Goal: Check status: Verify the current state of an ongoing process or item

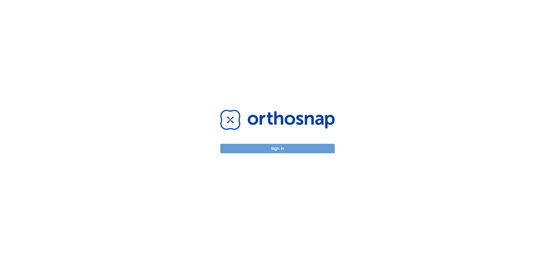
click at [273, 150] on button "Sign in" at bounding box center [277, 149] width 114 height 10
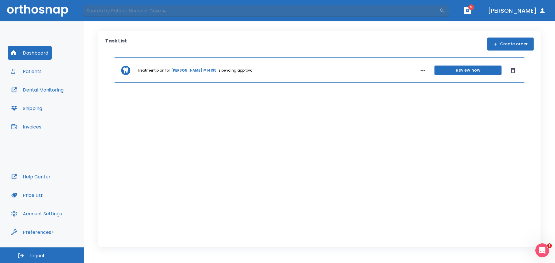
click at [192, 71] on link "[PERSON_NAME] #14195" at bounding box center [193, 70] width 45 height 5
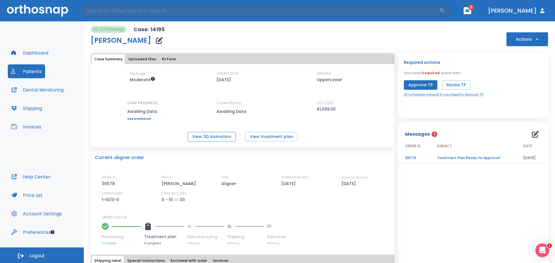
click at [217, 136] on button "View 3D Animation" at bounding box center [211, 137] width 48 height 10
